Goal: Task Accomplishment & Management: Manage account settings

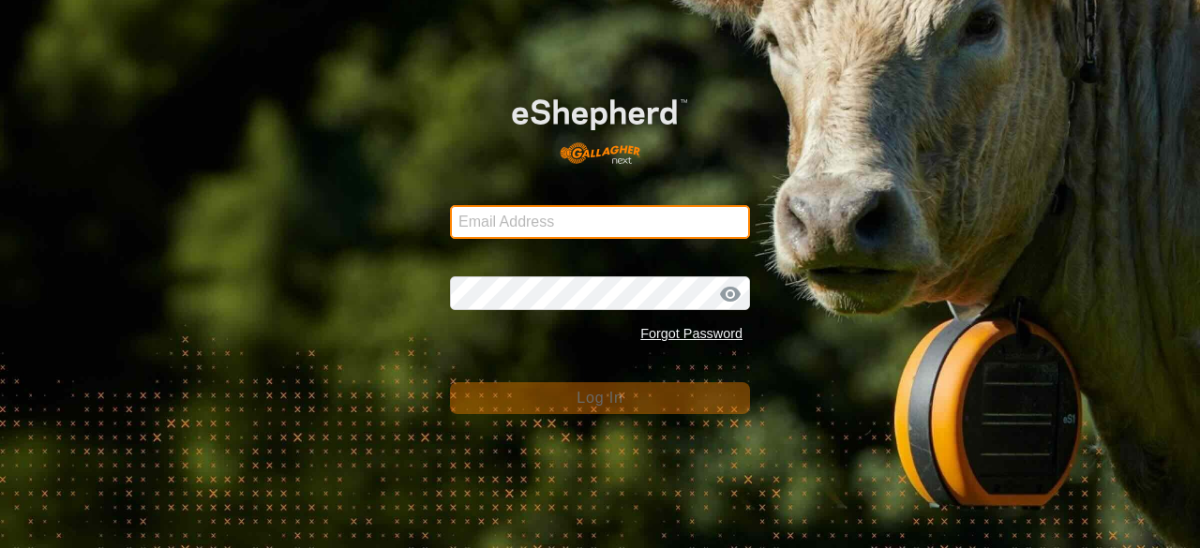
type input "[EMAIL_ADDRESS][DOMAIN_NAME]"
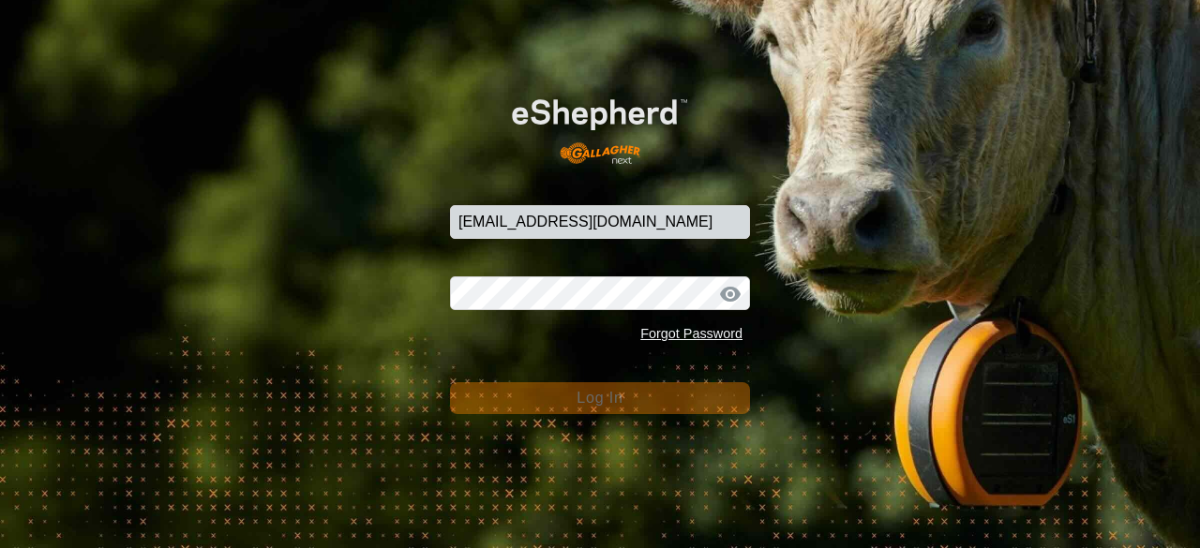
click at [598, 396] on span "Log In" at bounding box center [599, 398] width 46 height 16
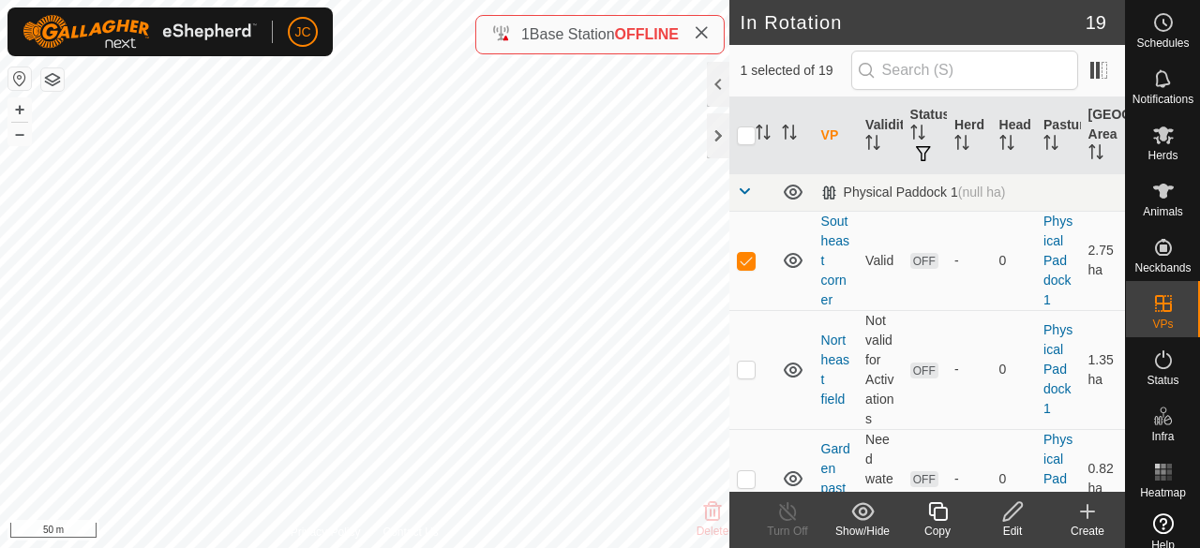
checkbox input "false"
checkbox input "true"
click at [1015, 513] on icon at bounding box center [1012, 511] width 19 height 19
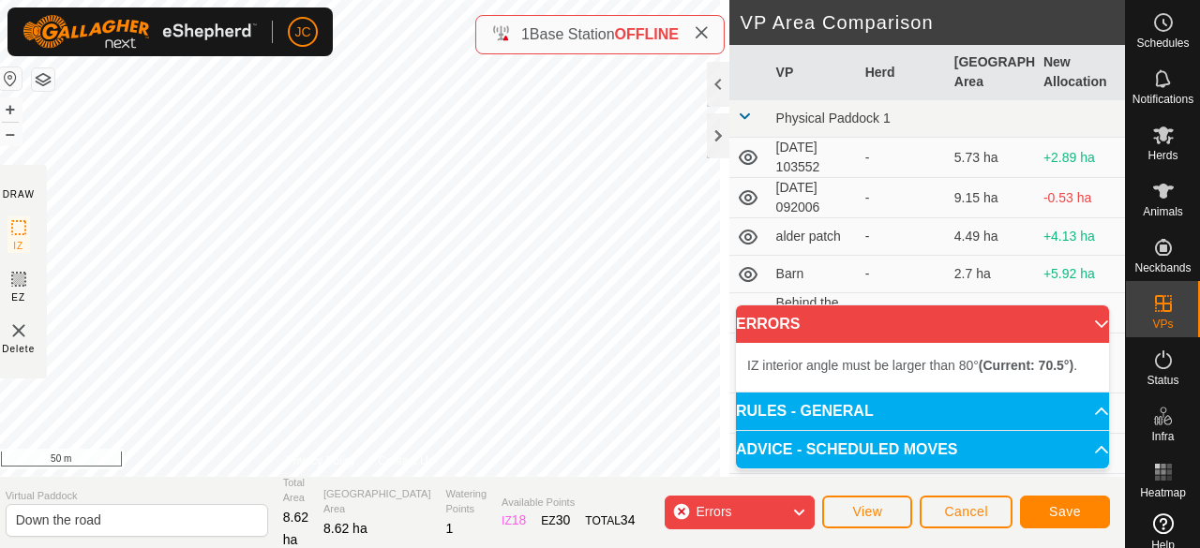
click at [520, 329] on div "IZ interior angle must be larger than 80° (Current: 70.5°) . + – ⇧ i 50 m" at bounding box center [360, 238] width 739 height 477
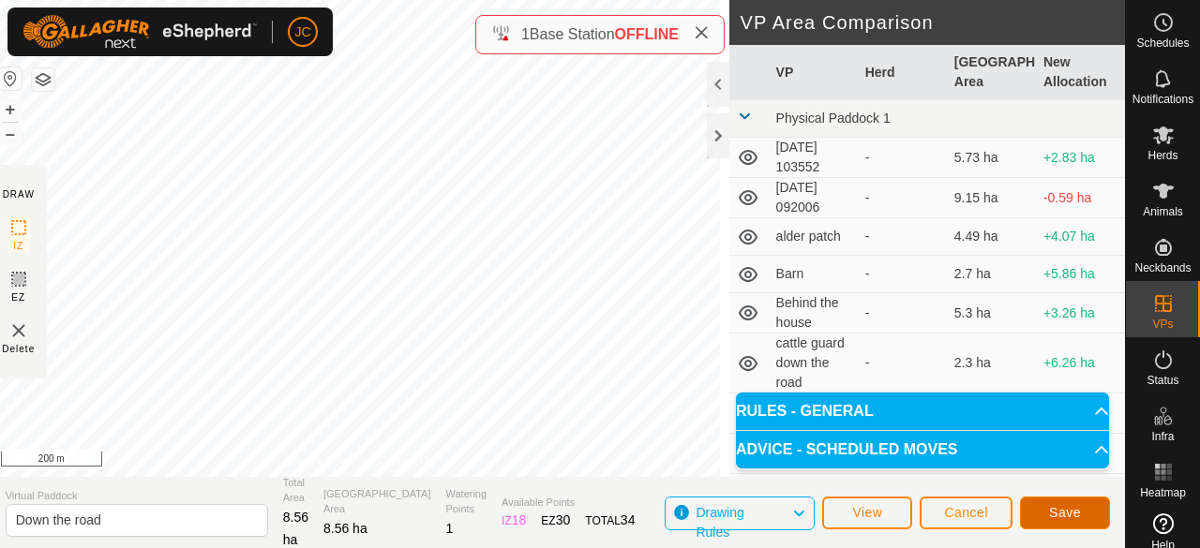
click at [1046, 518] on button "Save" at bounding box center [1065, 513] width 90 height 33
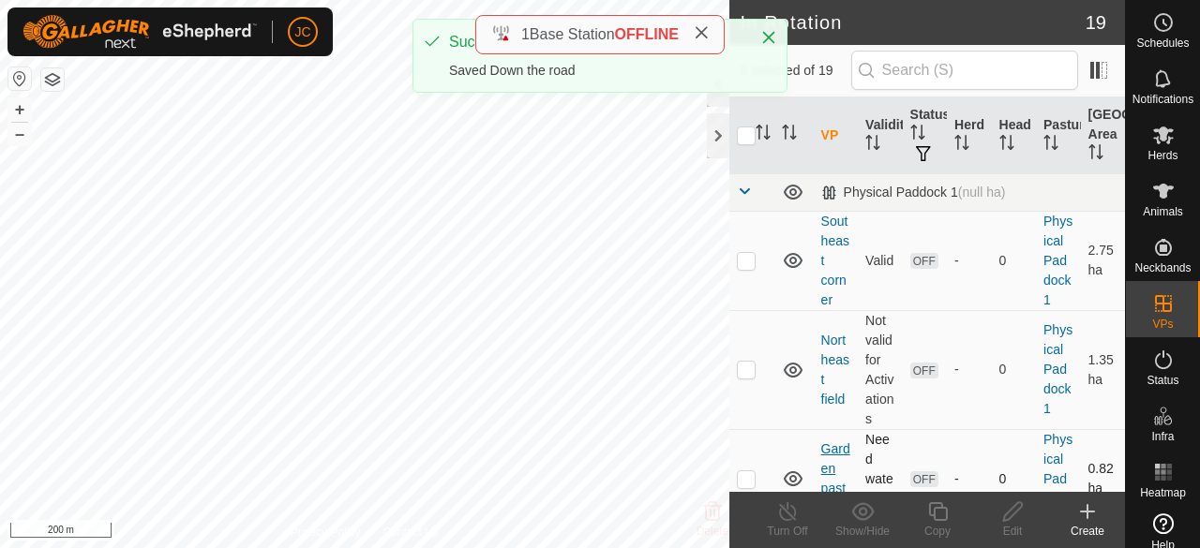
checkbox input "true"
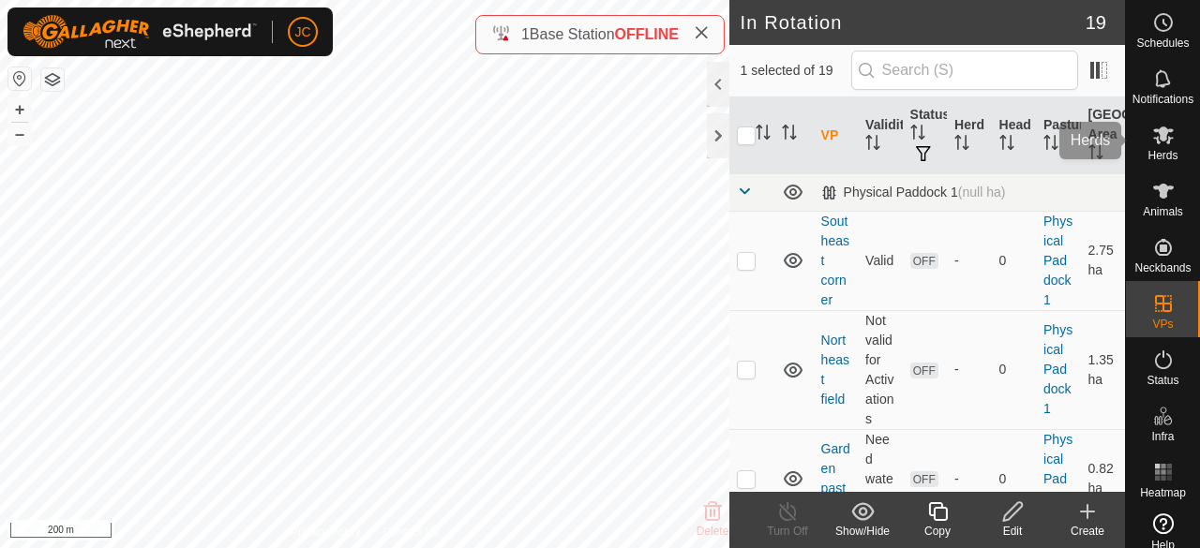
click at [1146, 145] on es-mob-svg-icon at bounding box center [1163, 135] width 34 height 30
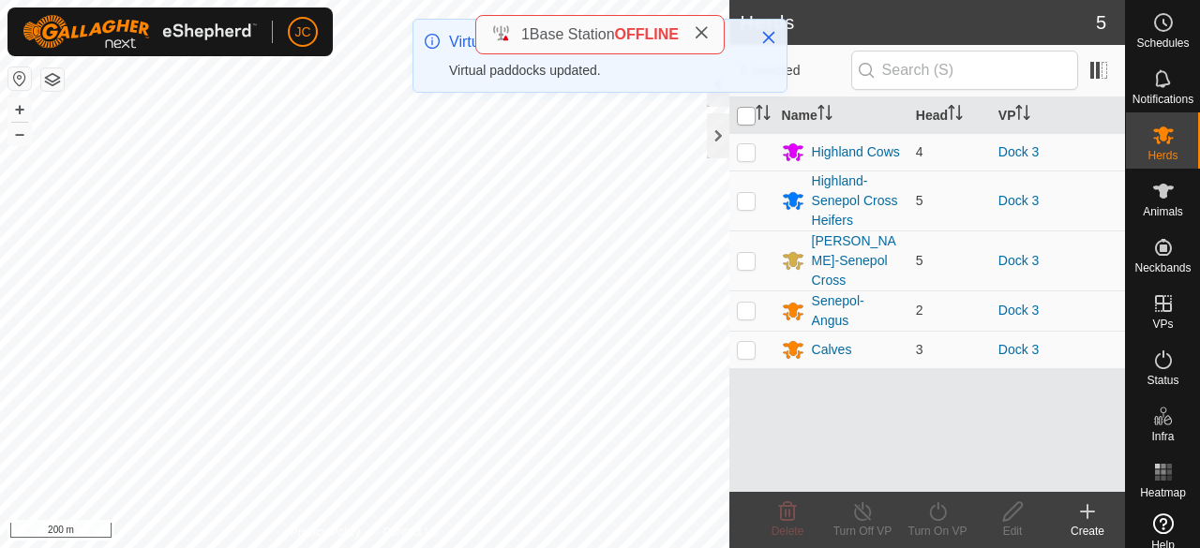
click at [740, 112] on input "checkbox" at bounding box center [746, 116] width 19 height 19
checkbox input "true"
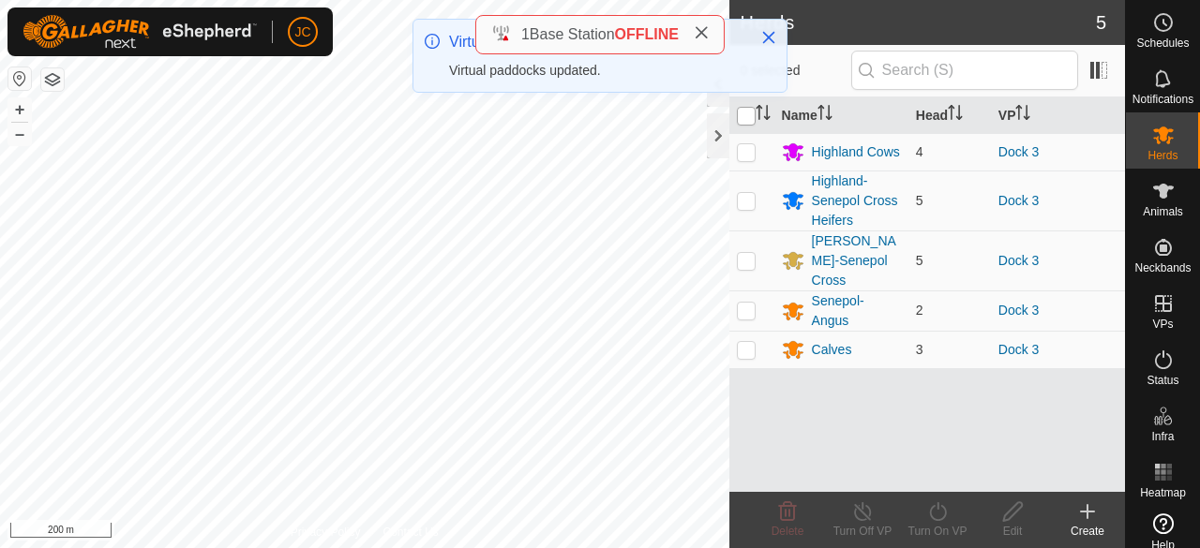
checkbox input "true"
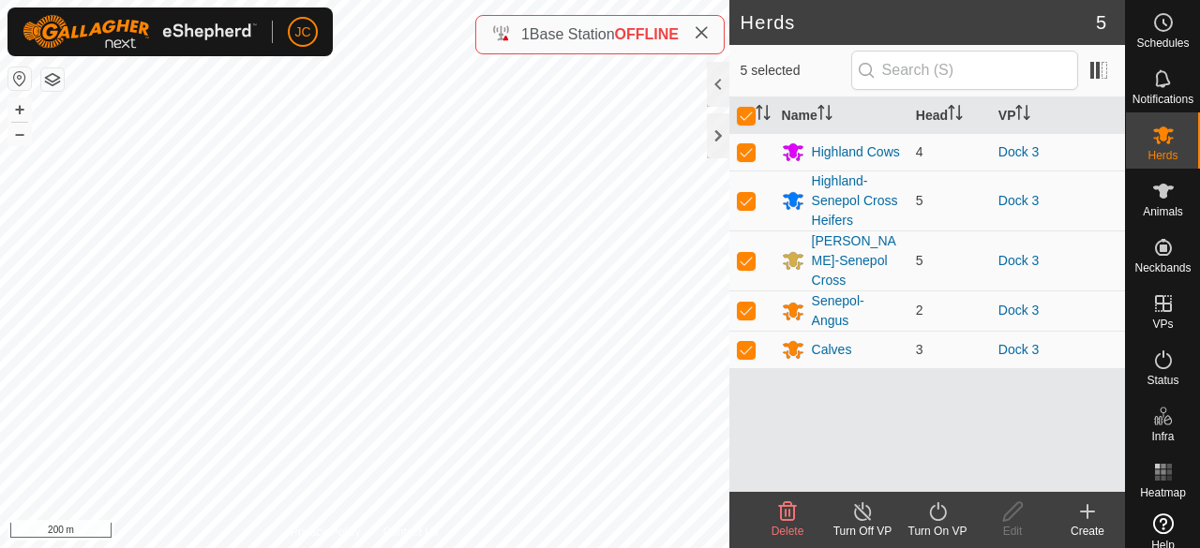
click at [948, 528] on div "Turn On VP" at bounding box center [937, 531] width 75 height 17
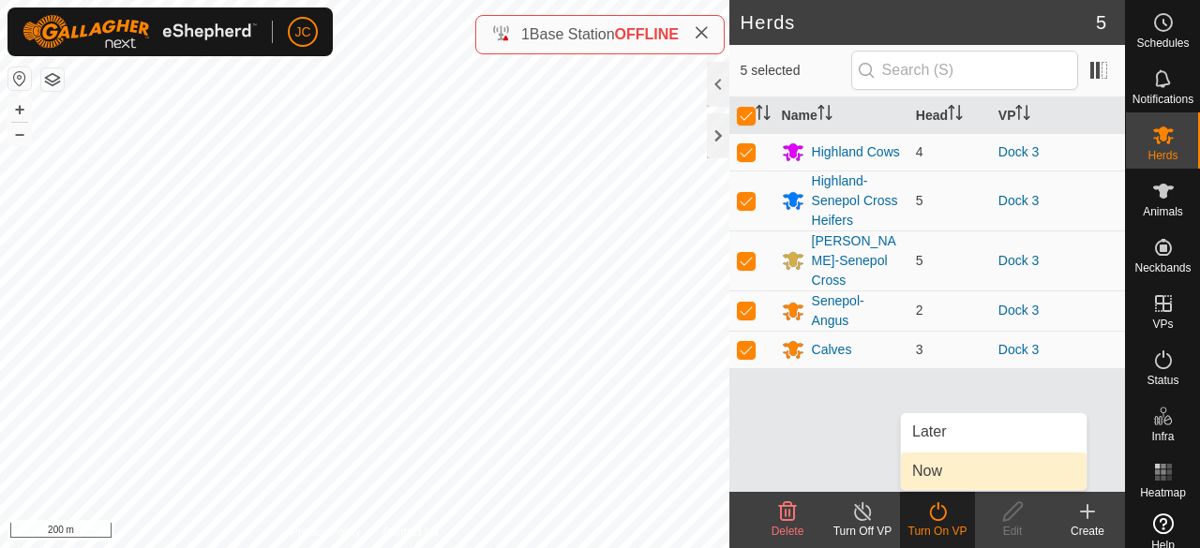
click at [935, 469] on link "Now" at bounding box center [994, 471] width 186 height 37
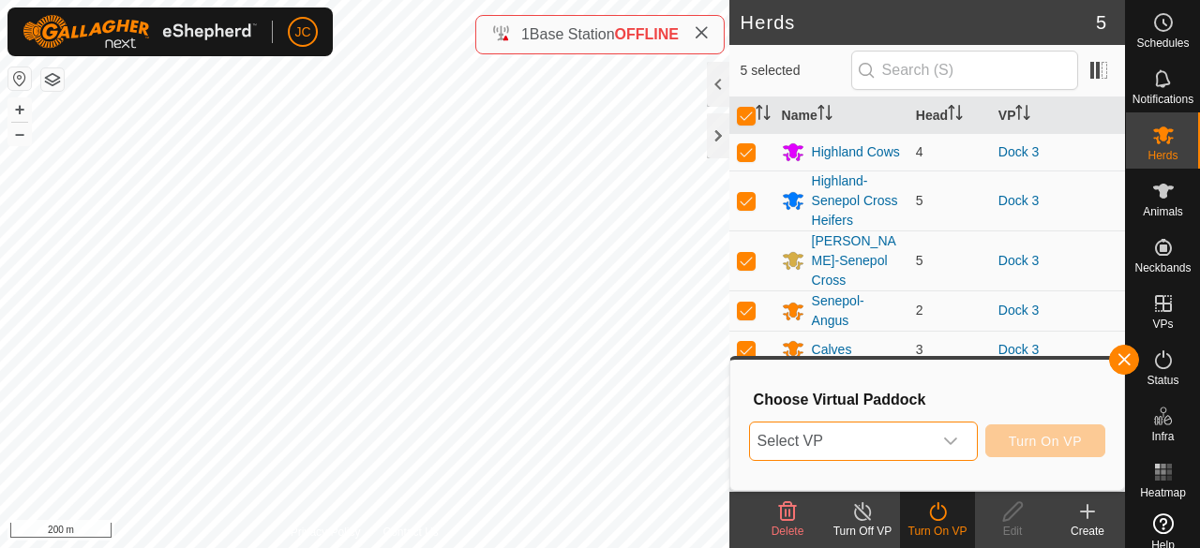
click at [834, 425] on span "Select VP" at bounding box center [841, 441] width 182 height 37
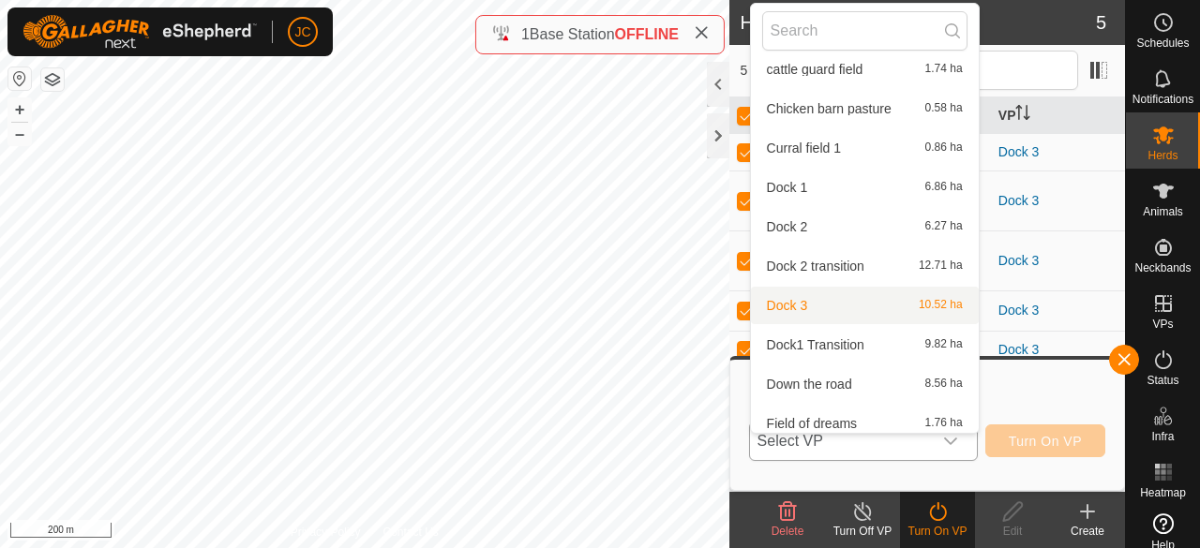
scroll to position [296, 0]
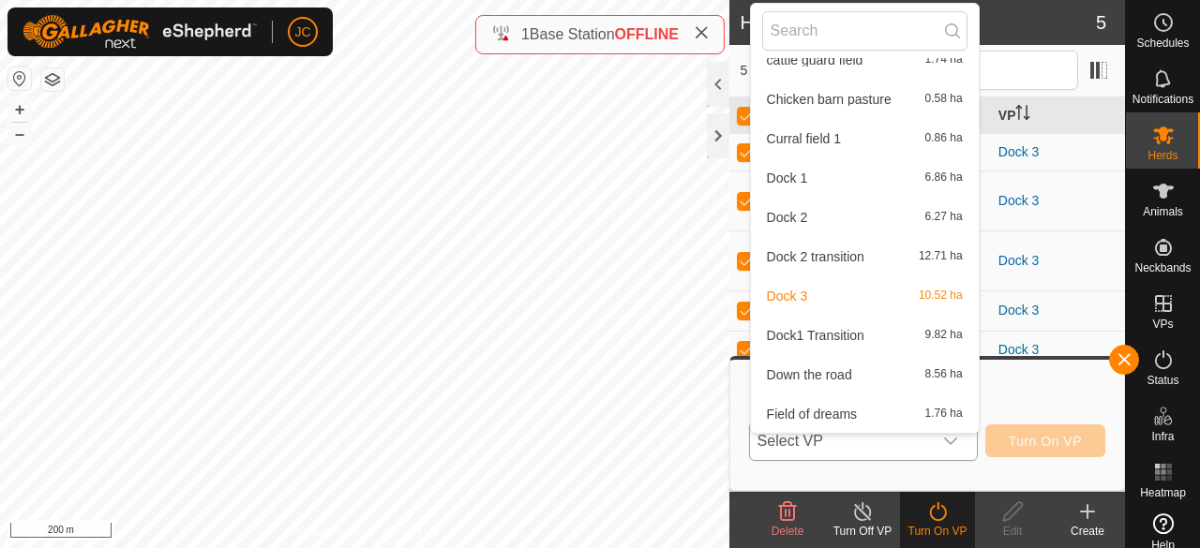
click at [843, 366] on li "Down the road 8.56 ha" at bounding box center [865, 374] width 228 height 37
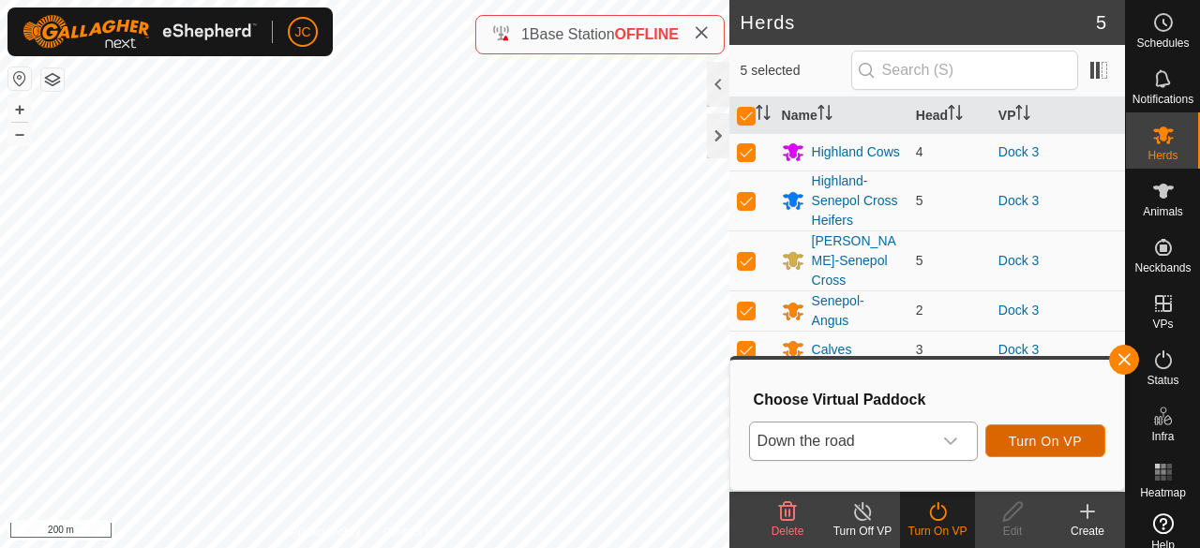
click at [1057, 443] on span "Turn On VP" at bounding box center [1044, 441] width 73 height 15
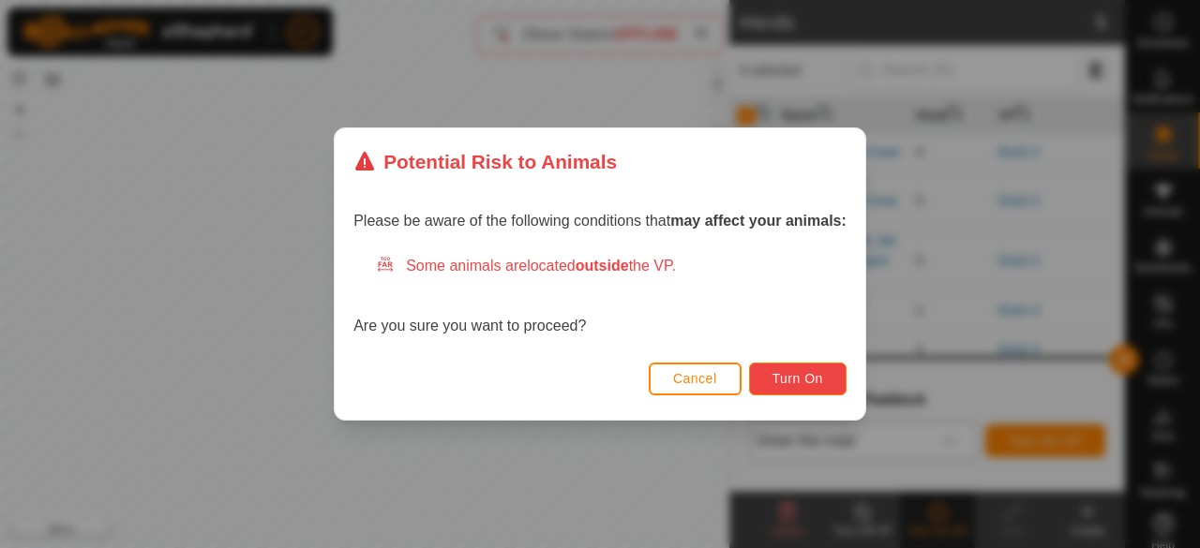
click at [817, 392] on button "Turn On" at bounding box center [797, 379] width 97 height 33
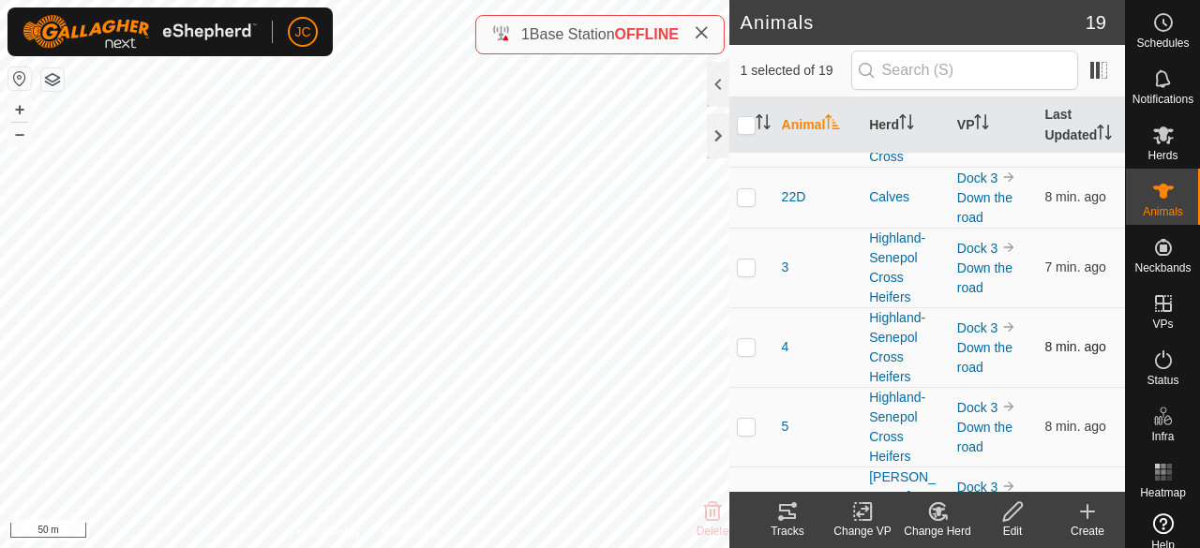
scroll to position [656, 0]
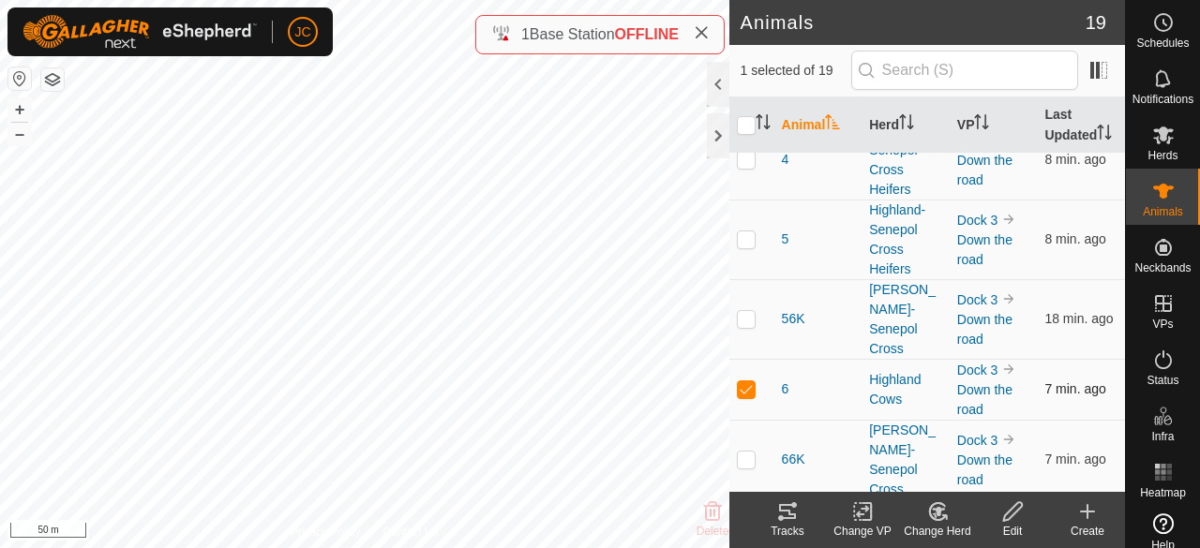
click at [746, 381] on p-checkbox at bounding box center [746, 388] width 19 height 15
checkbox input "true"
click at [863, 519] on icon at bounding box center [866, 511] width 8 height 17
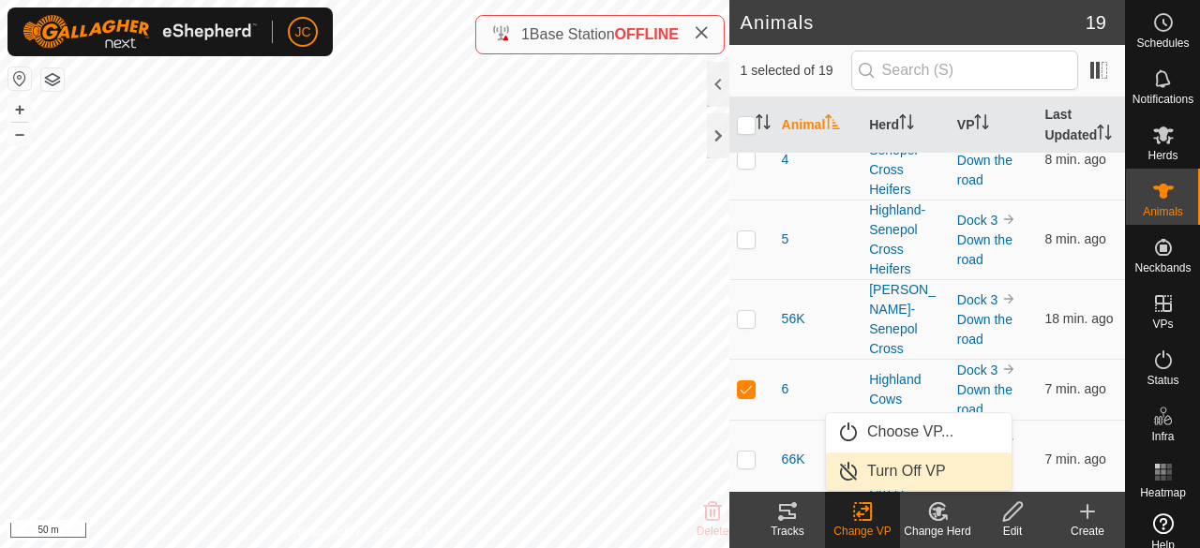
click at [881, 470] on link "Turn Off VP" at bounding box center [919, 471] width 186 height 37
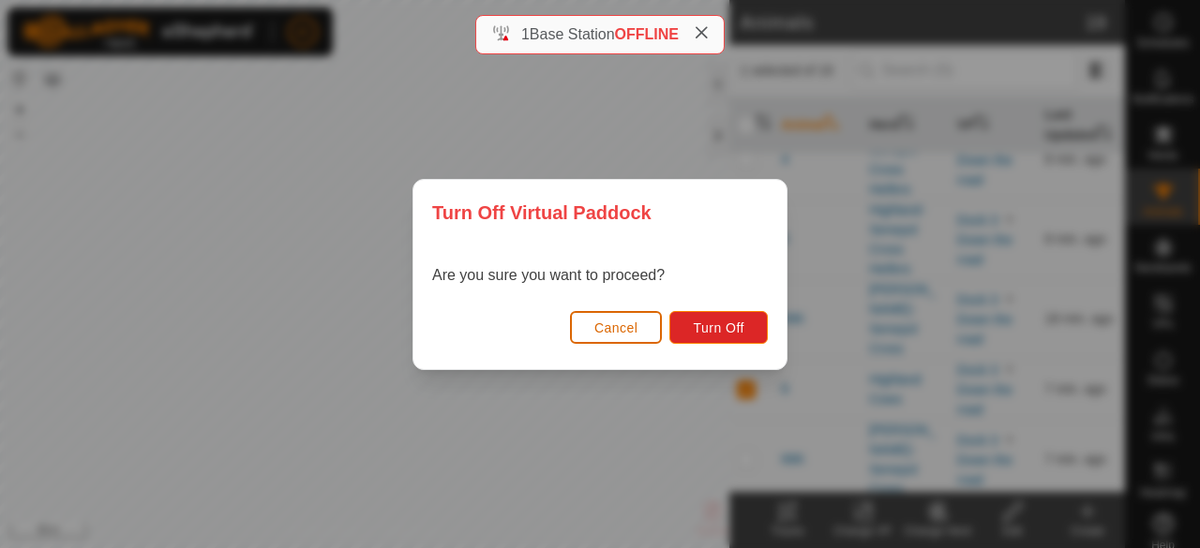
click at [647, 331] on button "Cancel" at bounding box center [616, 327] width 93 height 33
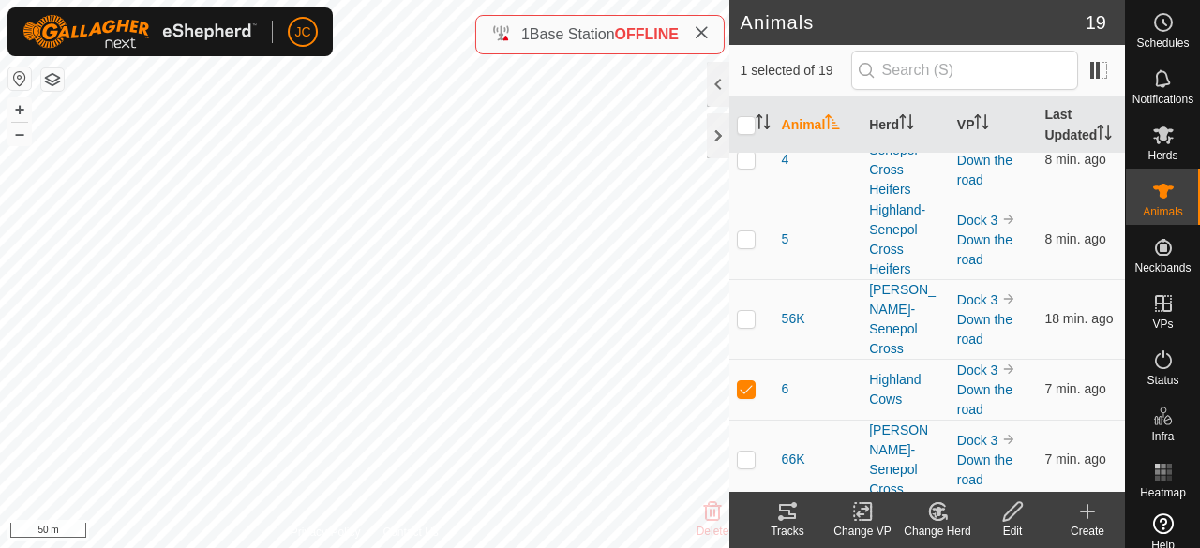
click at [870, 512] on icon at bounding box center [866, 511] width 8 height 17
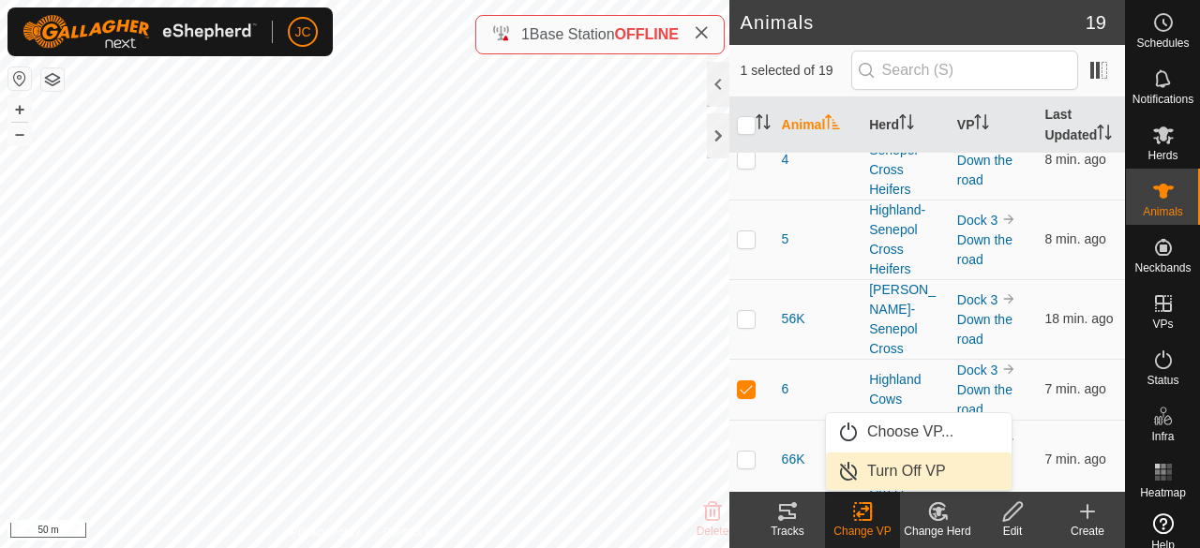
click at [881, 470] on link "Turn Off VP" at bounding box center [919, 471] width 186 height 37
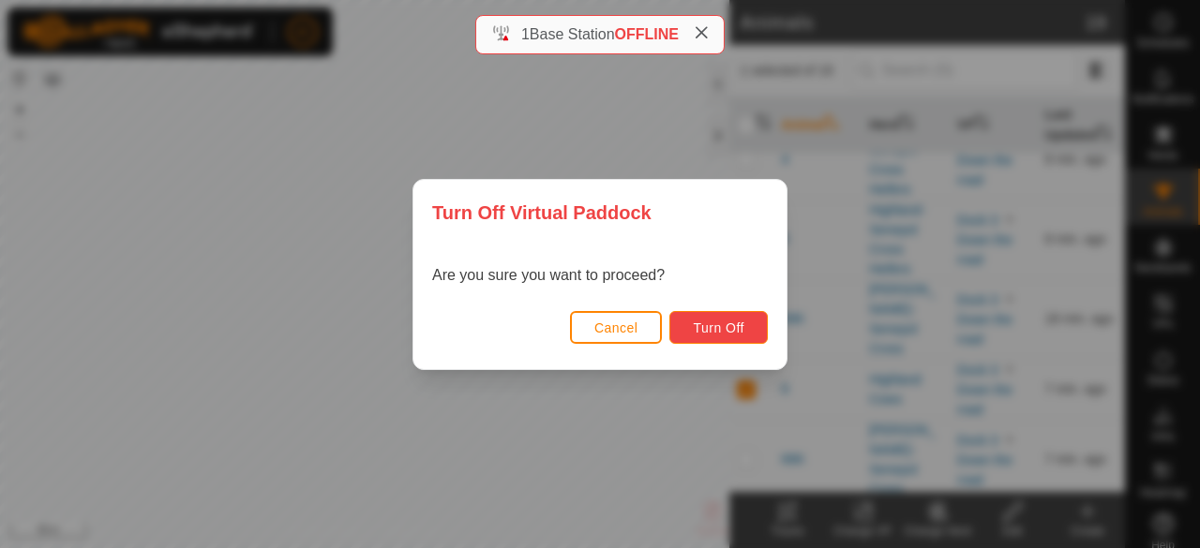
click at [716, 314] on button "Turn Off" at bounding box center [718, 327] width 98 height 33
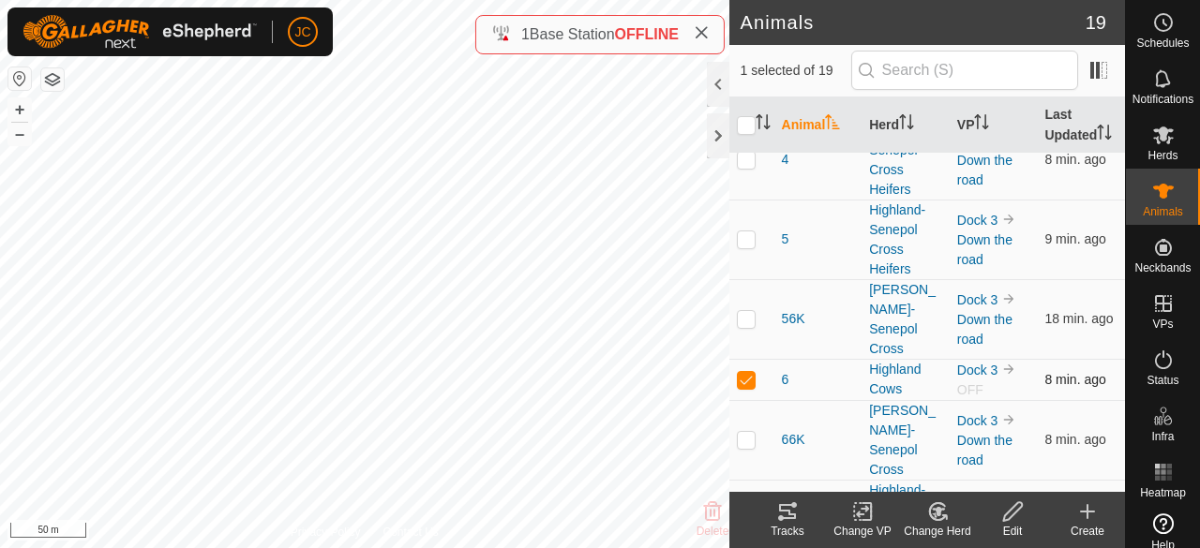
scroll to position [562, 0]
